Goal: Communication & Community: Answer question/provide support

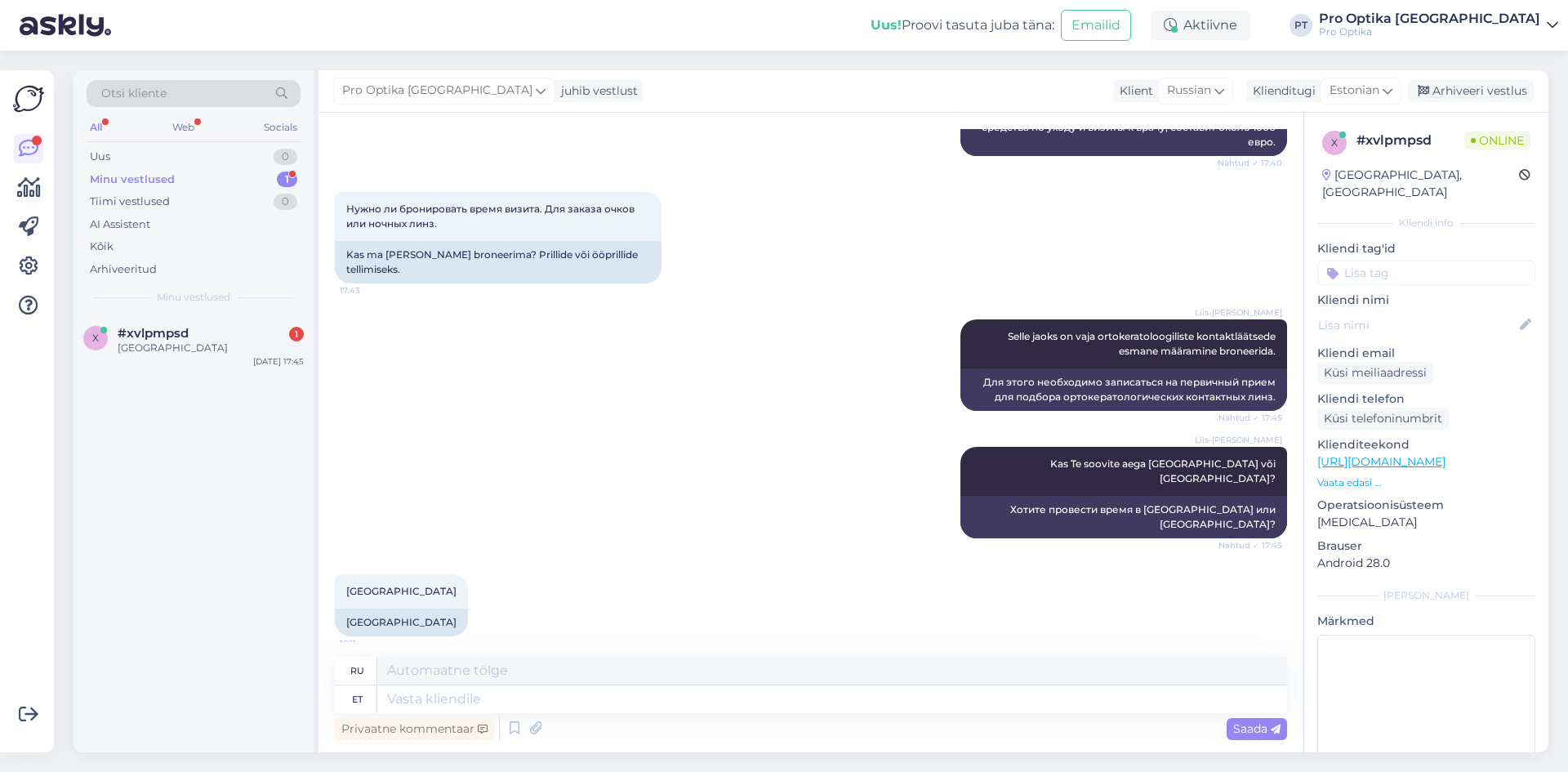
scroll to position [1120, 0]
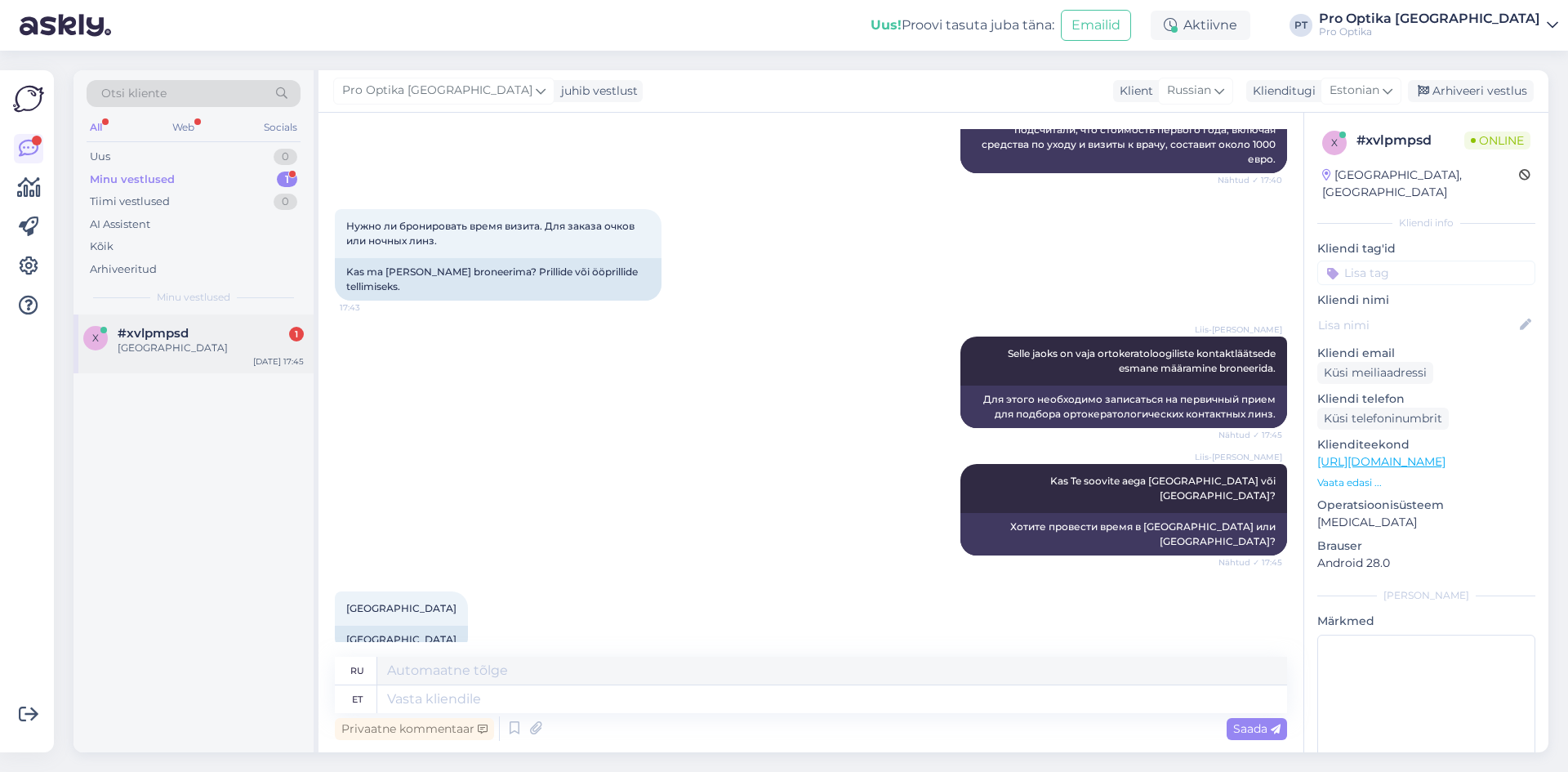
drag, startPoint x: 185, startPoint y: 313, endPoint x: 203, endPoint y: 341, distance: 33.3
click at [185, 313] on div "Otsi kliente All Web Socials Uus 0 Minu vestlused 1 Tiimi vestlused 0 AI Assist…" at bounding box center [194, 192] width 240 height 245
click at [194, 358] on div "x #xvlpmpsd 1 [GEOGRAPHIC_DATA] [DATE] 17:45" at bounding box center [194, 343] width 240 height 59
click at [506, 558] on textarea at bounding box center [832, 699] width 910 height 27
type textarea "Üks h"
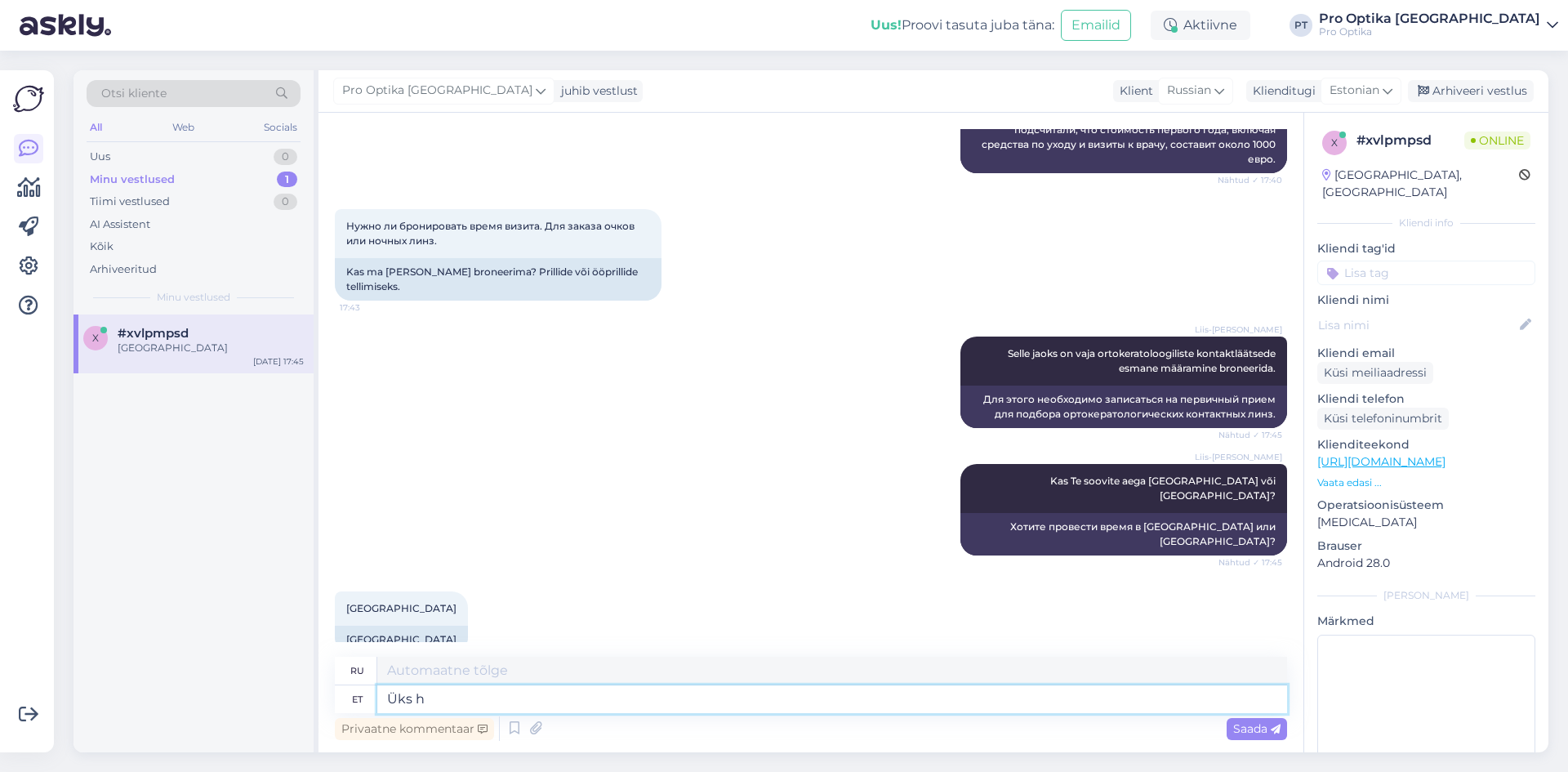
type textarea "Один"
type textarea "Üks hetk"
type textarea "Один момент"
type textarea "Üks hetk, ko"
type textarea "Одну минуту,"
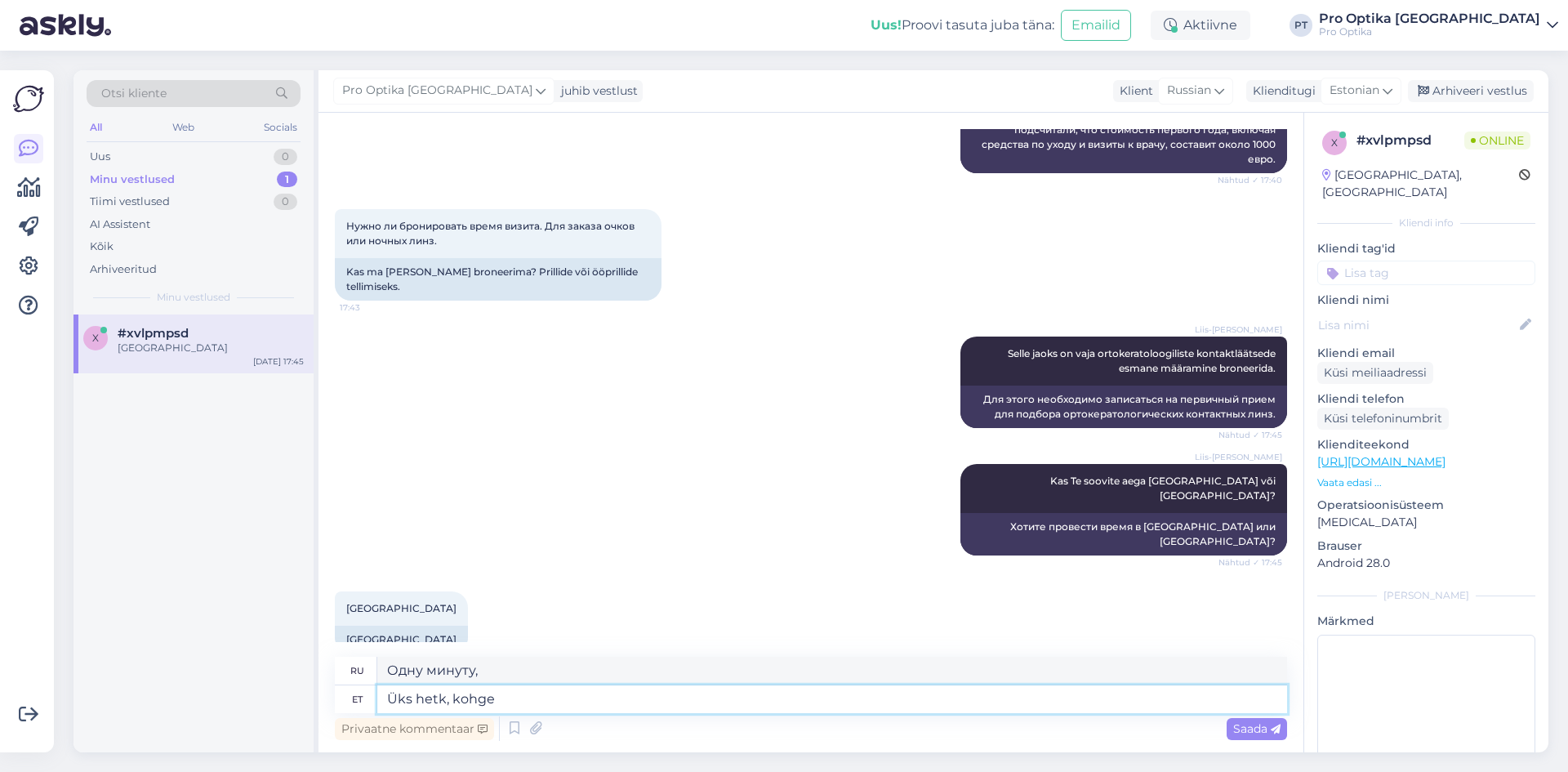
type textarea "Üks hetk, kohge"
type textarea "Одну минуту, пожалуйста."
type textarea "Üks hetk, kohe va"
type textarea "Одну минуту, прямо сейчас"
type textarea "Üks hetk, kohe vaatame mis"
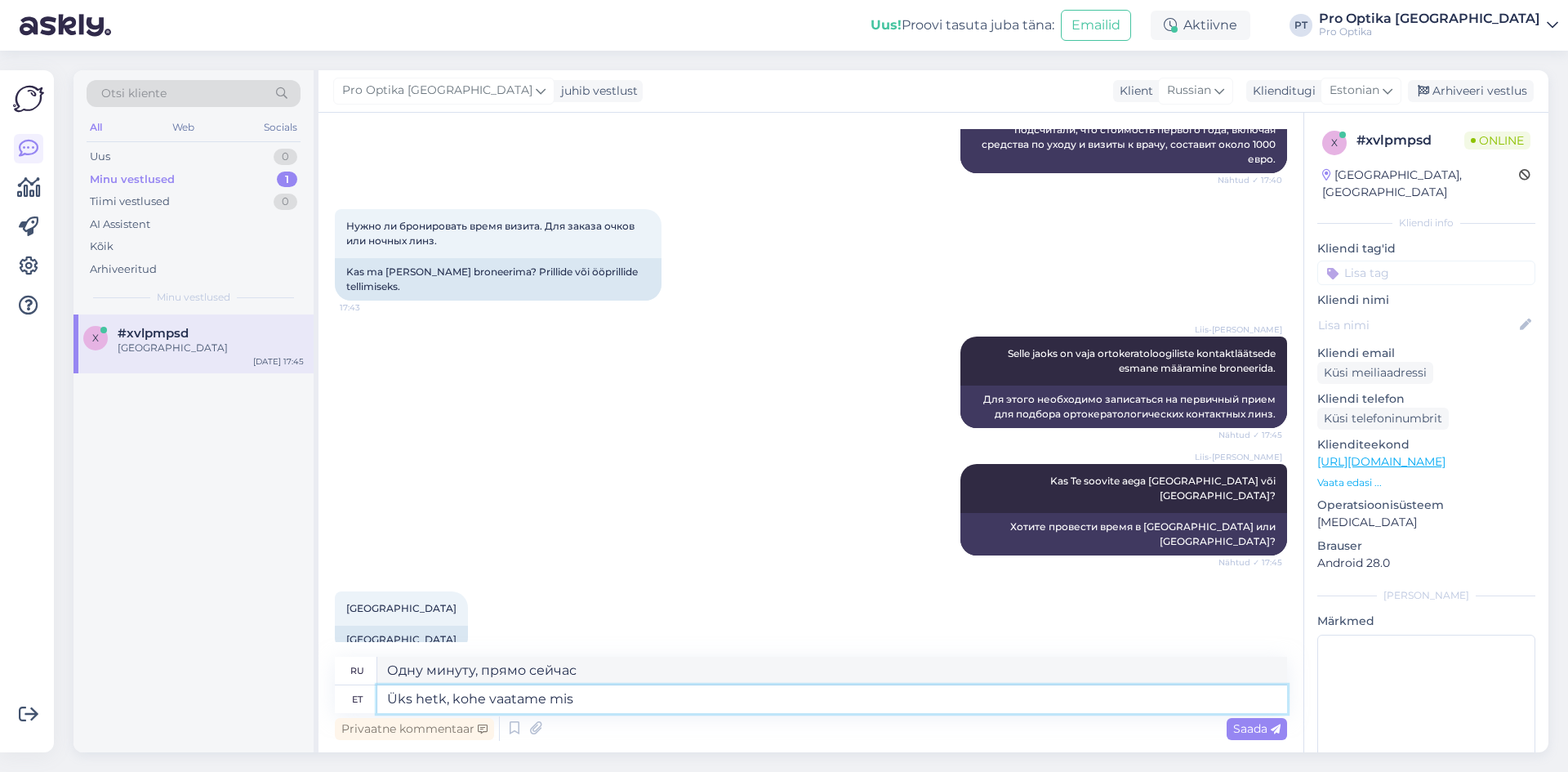
type textarea "Одну минуту, давайте посмотрим."
type textarea "Üks hetk, kohe vaatame mis"
type textarea "Одну минуту, давайте посмотрим, что"
type textarea "Üks hetk, kohe vaatame mis päevadel"
type textarea "Одну минуту, давайте посмотрим, какие дни"
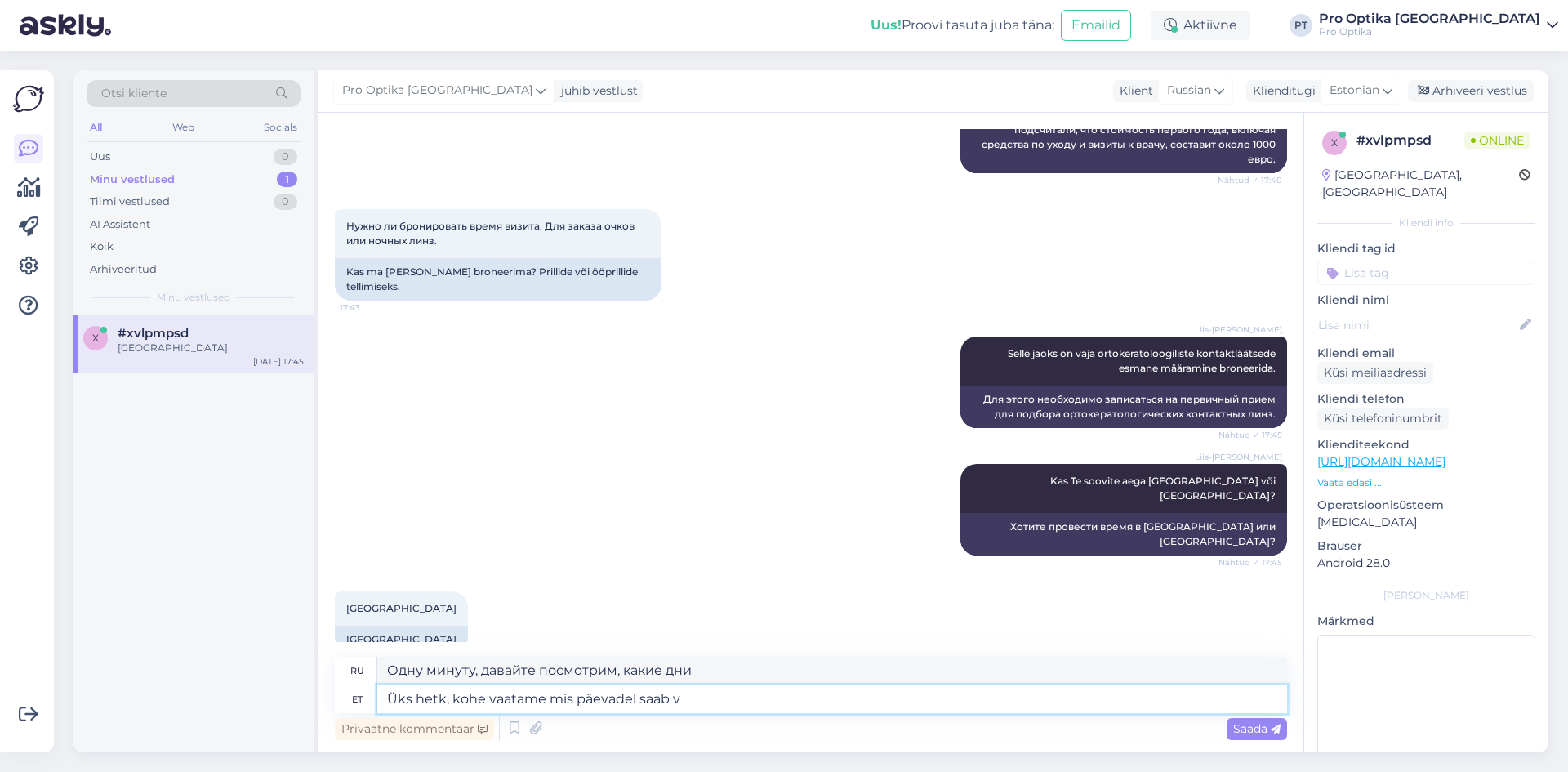
type textarea "Üks hetk, kohe vaatame mis päevadel saab ve"
type textarea "Одну минуту, давайте посмотрим, какие это будут дни."
type textarea "Üks hetk, kohe vaatame mis päevadel saab vene ke"
type textarea "Одну минуту, давайте посмотрим, в какие дни будет солнечно."
type textarea "Üks hetk, kohe vaatame mis päevadel saab vene keeles."
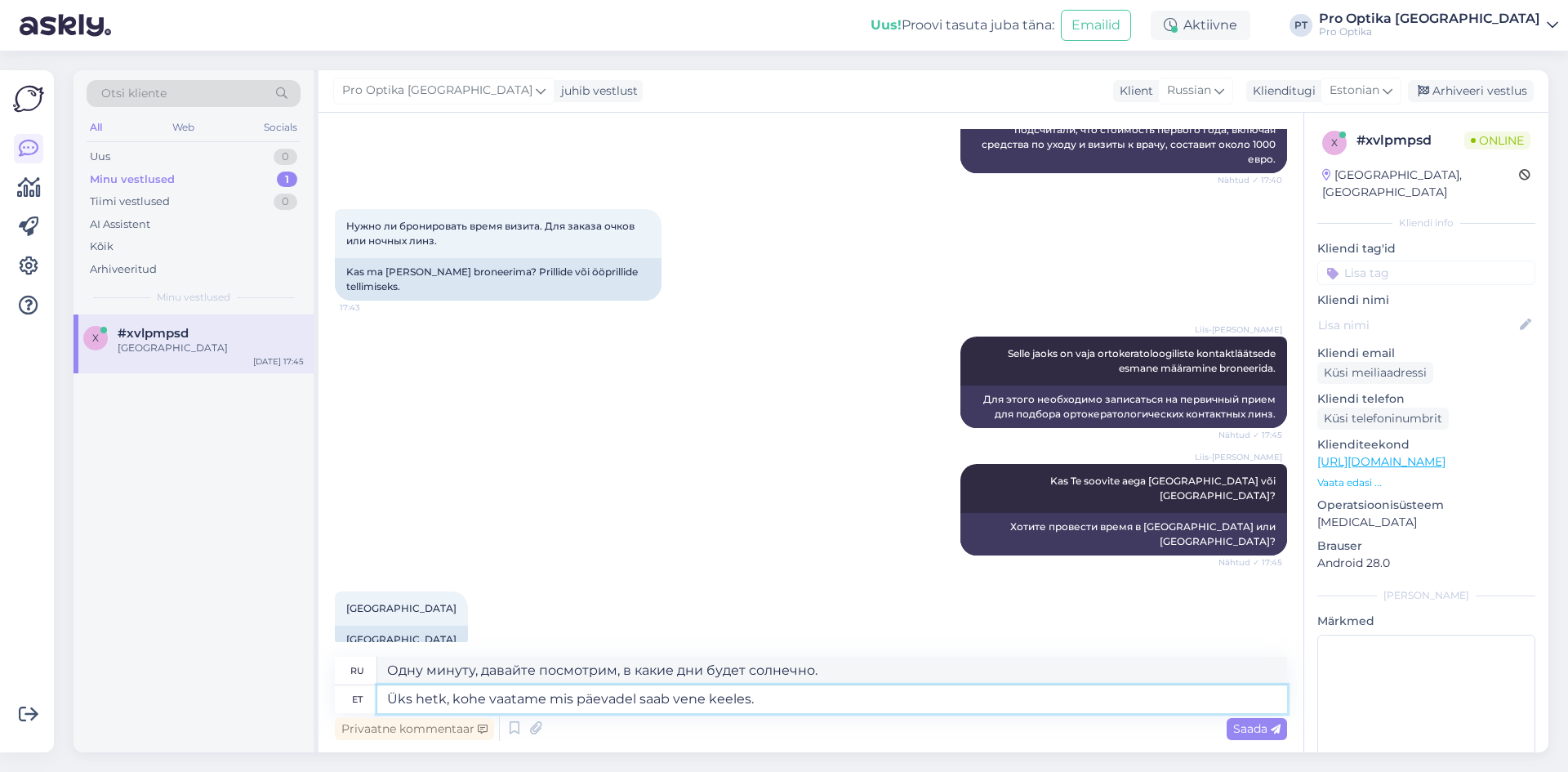
type textarea "Одну минуту, давайте посмотрим, какие дни доступны на русском языке."
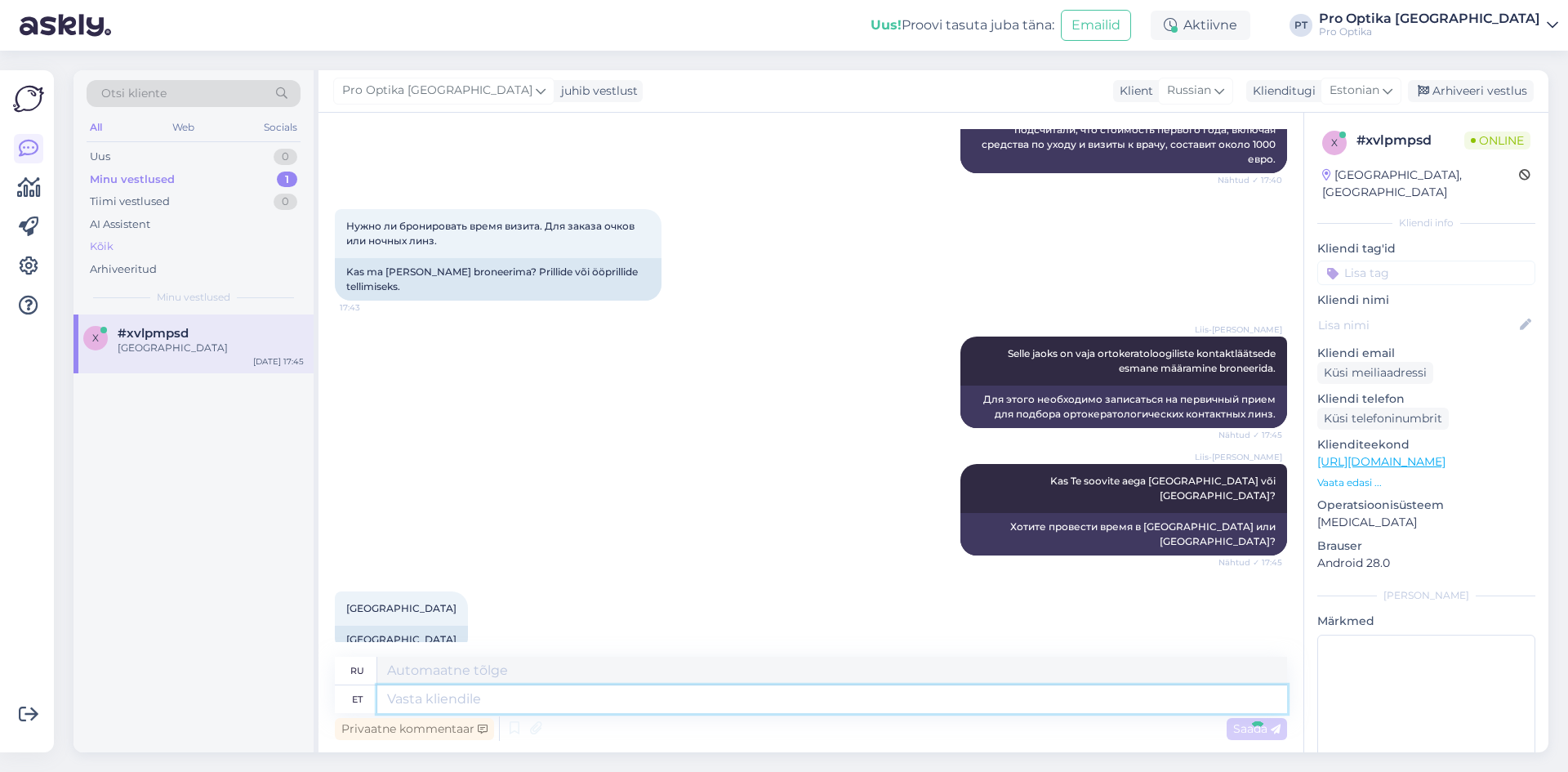
scroll to position [1232, 0]
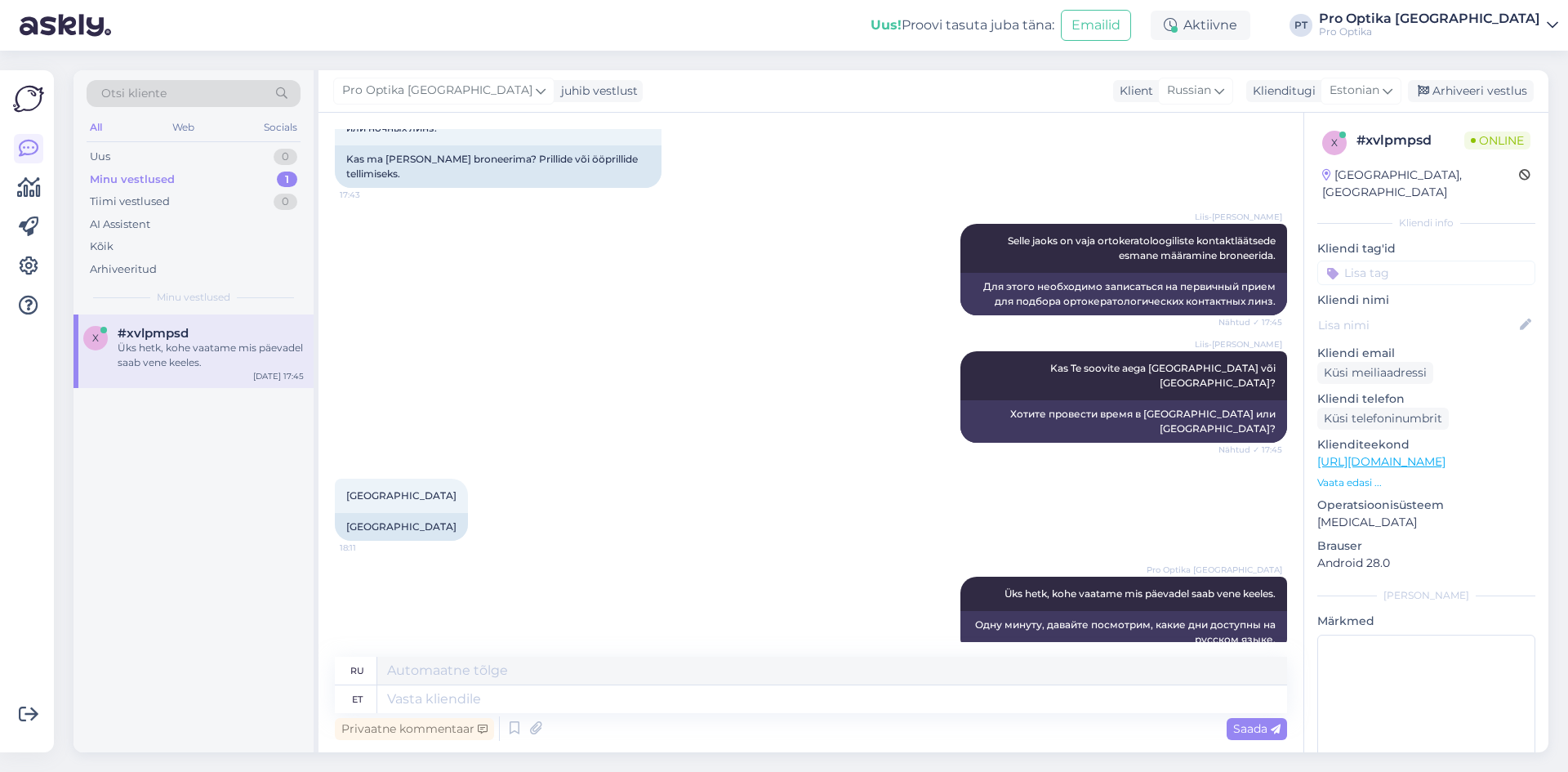
click at [209, 558] on div "x #xvlpmpsd Üks hetk, kohe vaatame mis päevadel saab vene keeles. [DATE] 17:45" at bounding box center [194, 533] width 240 height 438
click at [483, 558] on textarea at bounding box center [832, 699] width 910 height 27
type textarea "21.0"
type textarea "21.08"
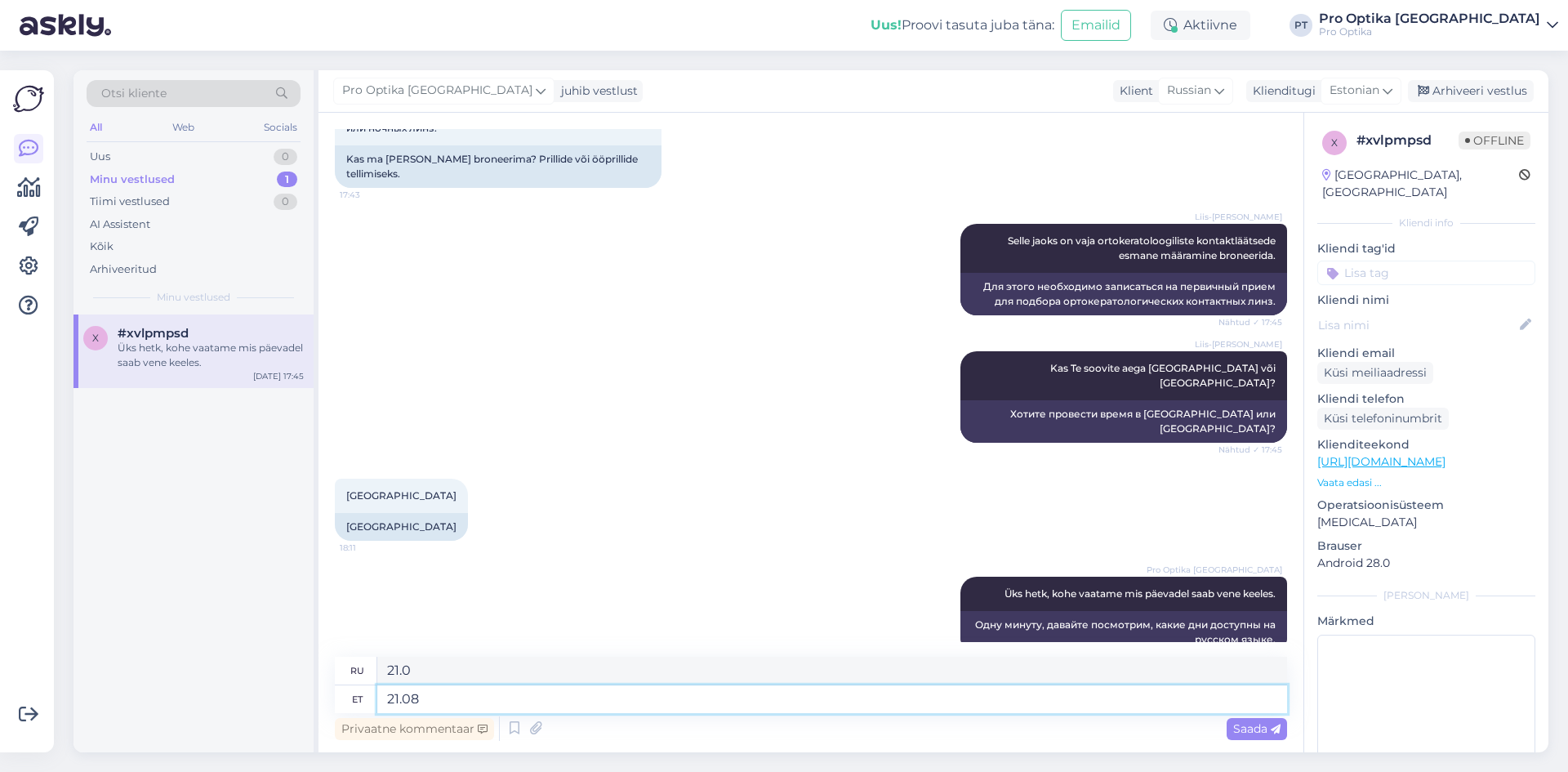
type textarea "21.08"
type textarea "21.08 ja"
type textarea "21.08 и"
type textarea "21.08 ja 22.08"
type textarea "21.08 и 22.08"
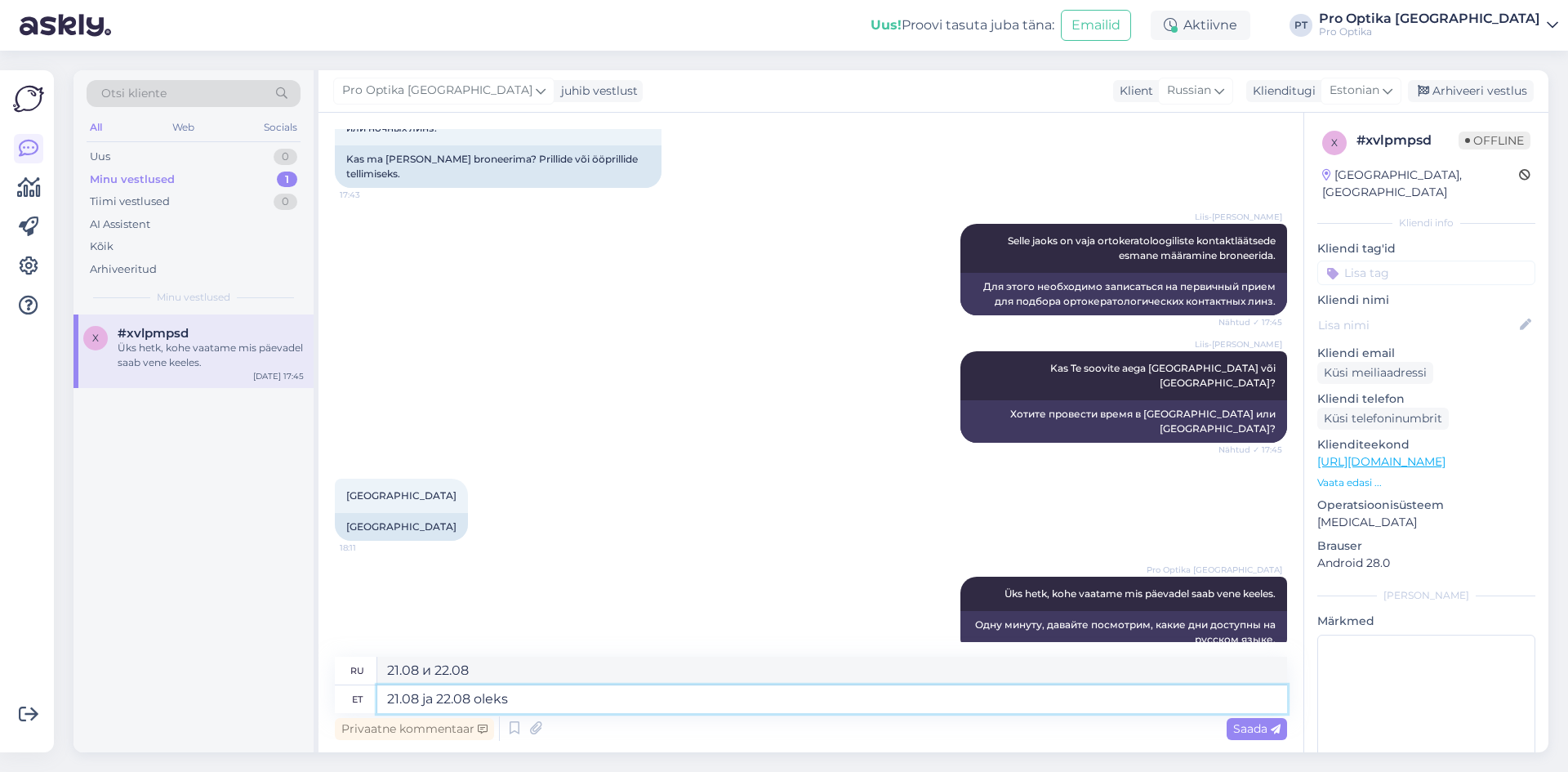
type textarea "21.08 ja 22.08 oleks a"
type textarea "21.08 и 22.08 будут"
type textarea "21.08 ja 22.08 oleks aega"
type textarea "Будет время 21.08 и 22.08"
type textarea "21.08 ja 22.08 oleks aega pakkuda."
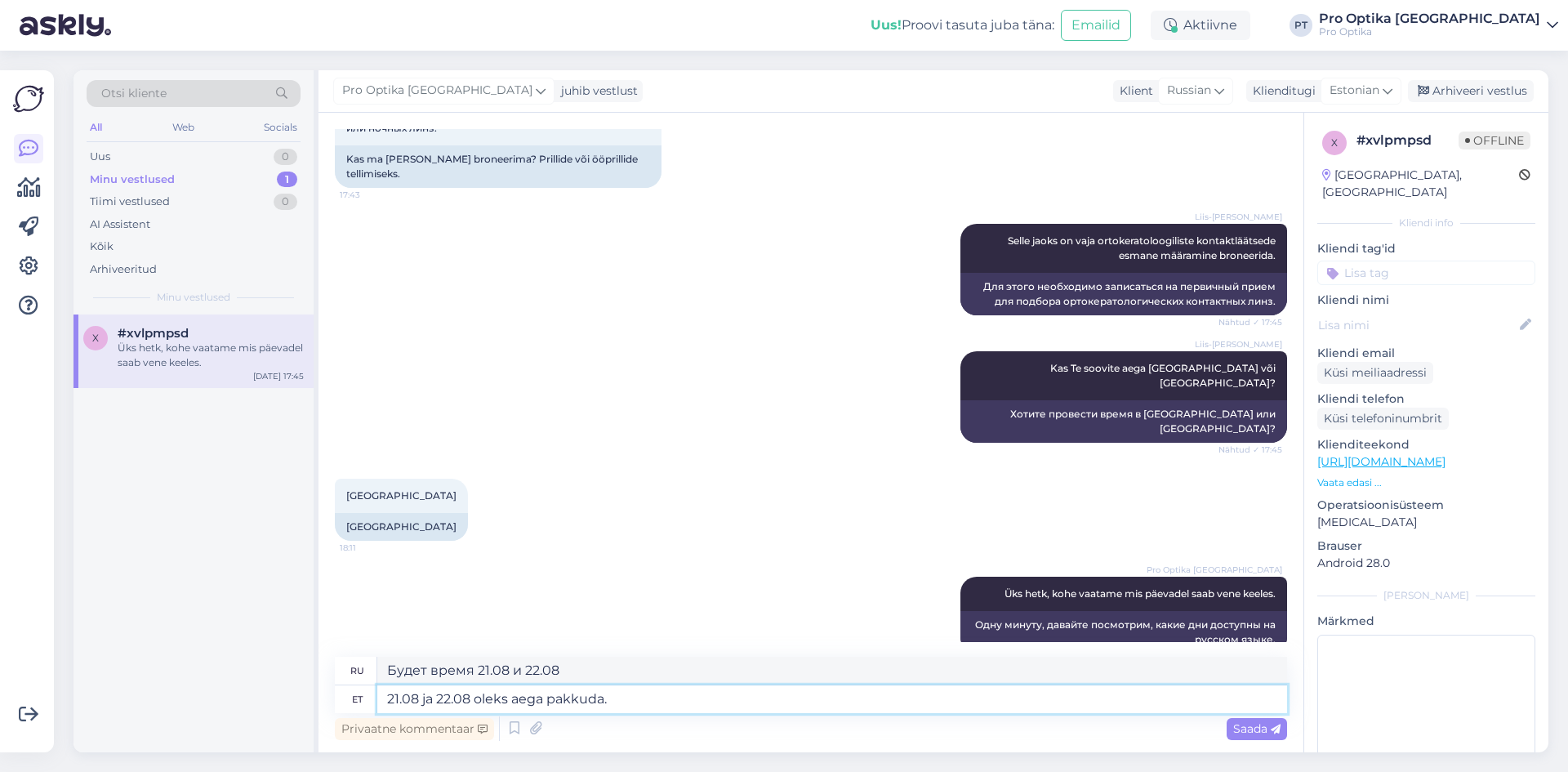
type textarea "Время для подачи предложений будет 21.08 и 22.08 августа."
